Goal: Task Accomplishment & Management: Manage account settings

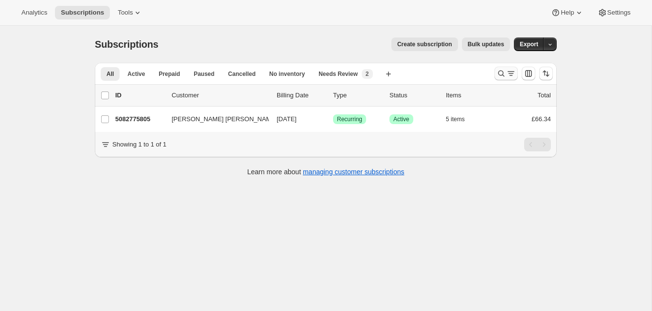
click at [499, 69] on icon "Search and filter results" at bounding box center [501, 74] width 10 height 10
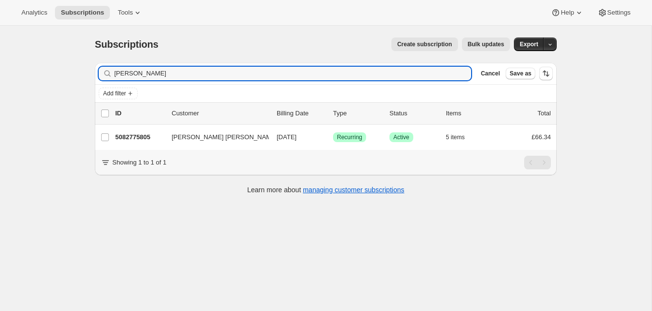
drag, startPoint x: 154, startPoint y: 75, endPoint x: 104, endPoint y: 69, distance: 49.9
click at [105, 69] on div "[PERSON_NAME] Clear" at bounding box center [285, 74] width 372 height 14
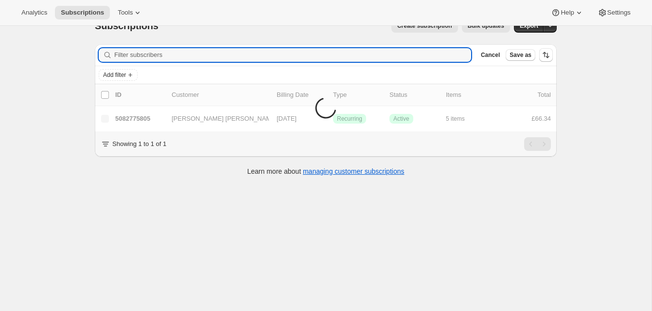
scroll to position [26, 0]
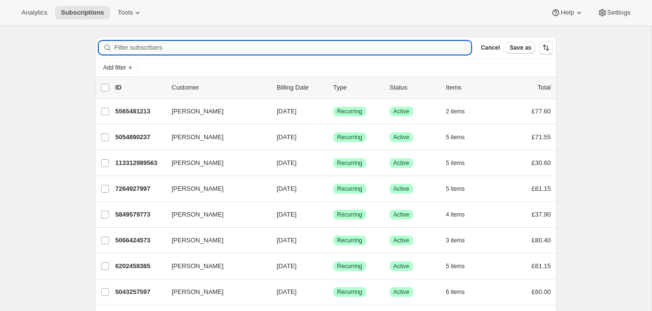
click at [140, 47] on input "Filter subscribers" at bounding box center [292, 48] width 357 height 14
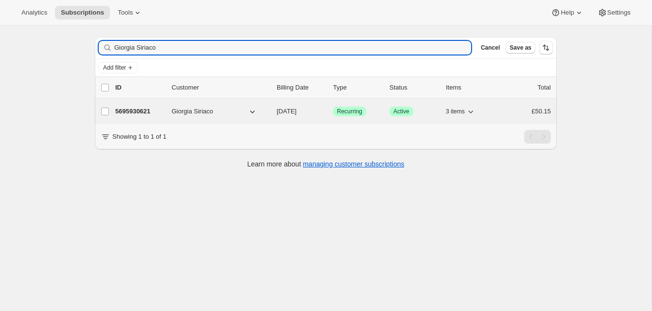
type input "Giorgia Siriaco"
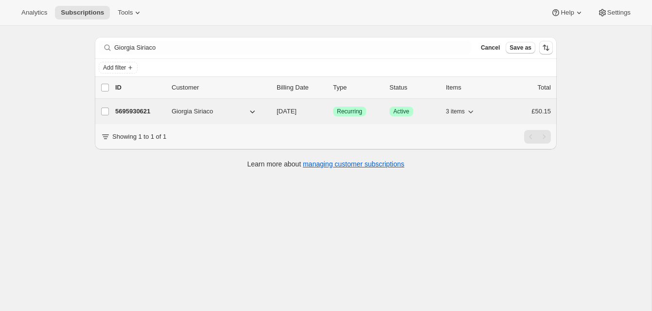
click at [150, 108] on p "5695930621" at bounding box center [139, 111] width 49 height 10
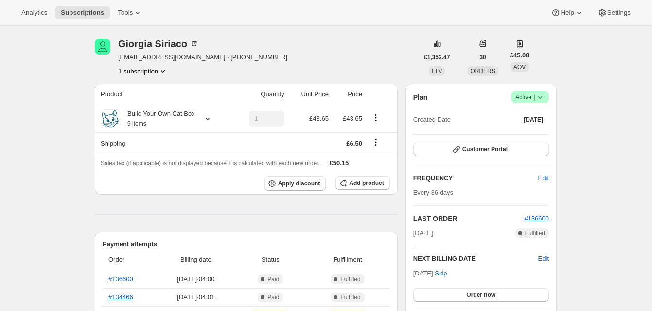
scroll to position [28, 0]
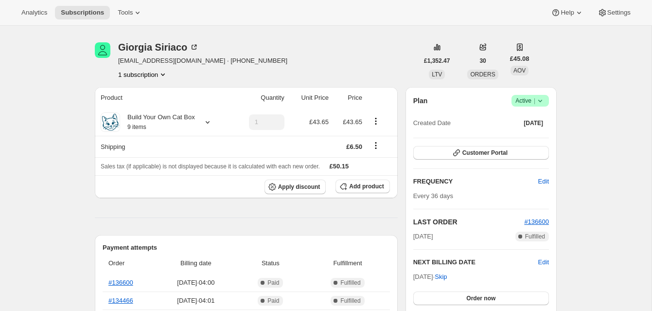
click at [521, 98] on span "Active |" at bounding box center [530, 101] width 30 height 10
click at [520, 135] on span "Cancel subscription" at bounding box center [527, 136] width 55 height 7
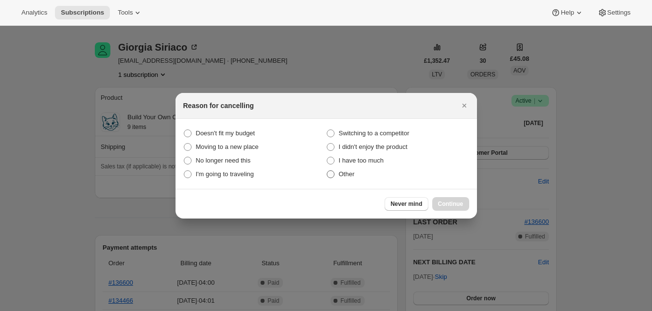
click at [334, 177] on span ":rbv:" at bounding box center [331, 174] width 8 height 8
click at [327, 171] on input "Other" at bounding box center [327, 170] width 0 height 0
radio input "true"
click at [457, 200] on span "Continue" at bounding box center [450, 204] width 25 height 8
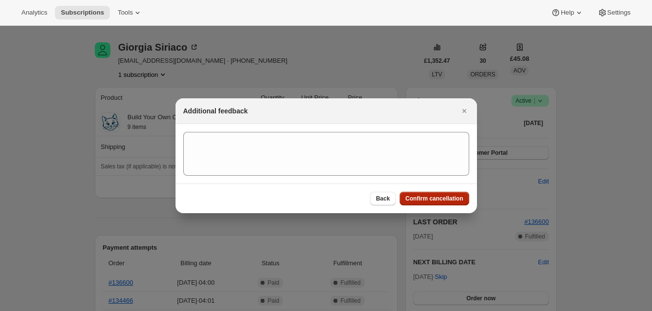
click at [457, 195] on span "Confirm cancellation" at bounding box center [435, 199] width 58 height 8
